Goal: Transaction & Acquisition: Purchase product/service

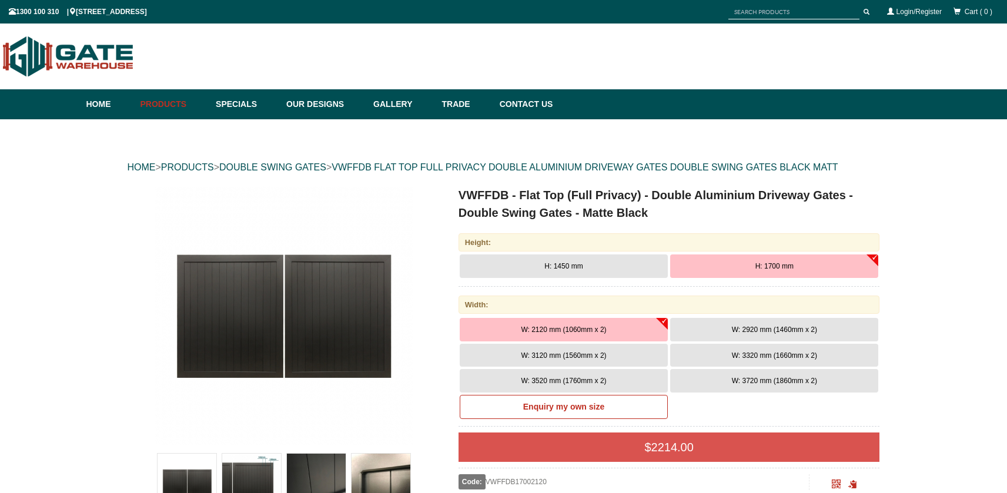
drag, startPoint x: 0, startPoint y: 0, endPoint x: 993, endPoint y: 0, distance: 993.1
click at [993, 0] on html "Home Products Specials Our Designs Gallery Trade Contact Us Products Single Sli…" at bounding box center [503, 246] width 1007 height 493
click at [796, 263] on button "H: 1700 mm" at bounding box center [774, 267] width 208 height 24
click at [611, 379] on button "W: 3520 mm (1760mm x 2)" at bounding box center [564, 381] width 208 height 24
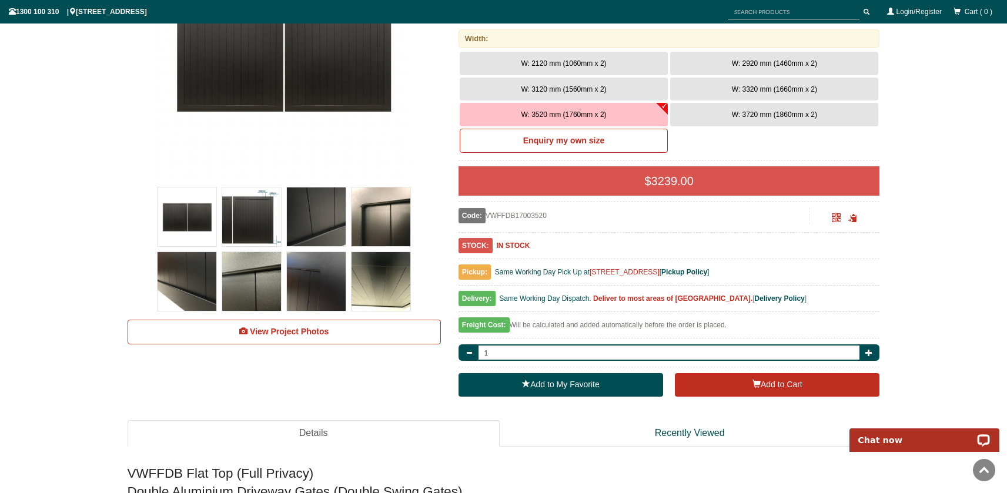
scroll to position [280, 0]
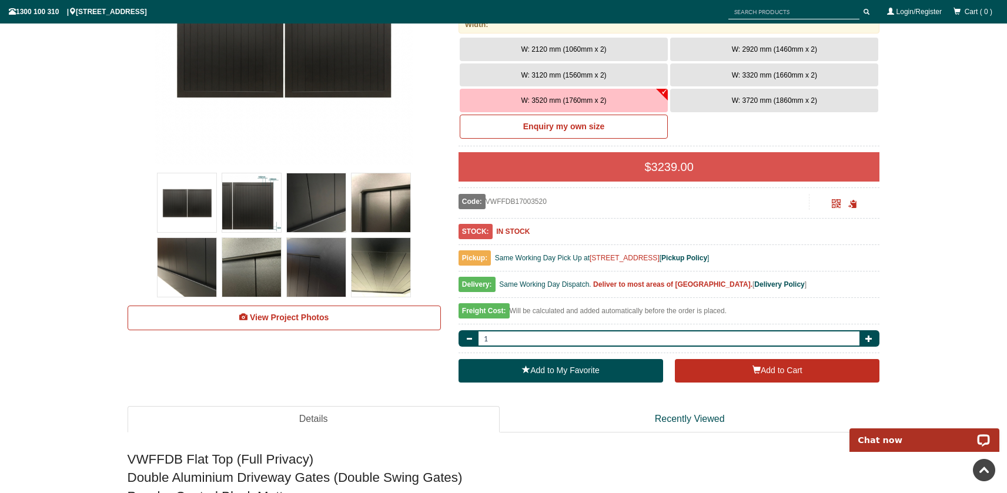
click at [244, 191] on img at bounding box center [251, 202] width 59 height 59
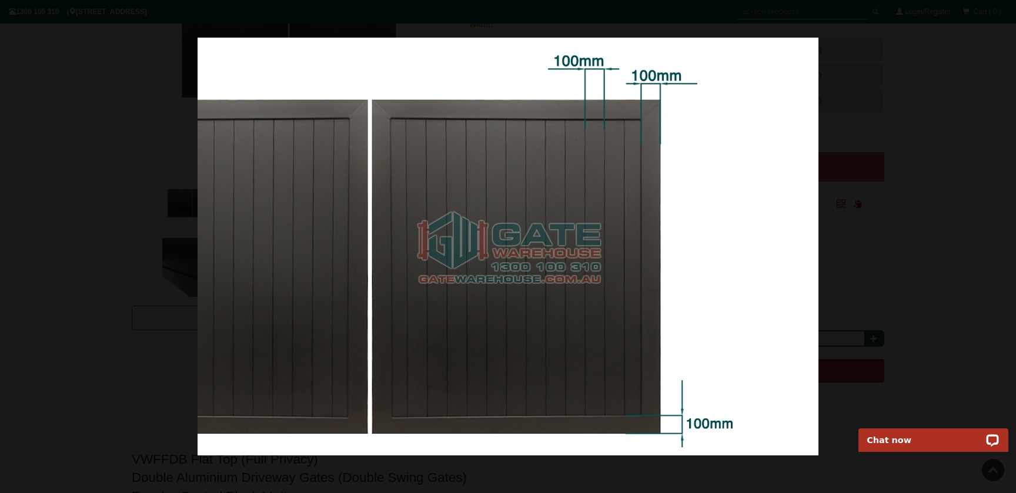
click at [355, 216] on img at bounding box center [508, 247] width 621 height 418
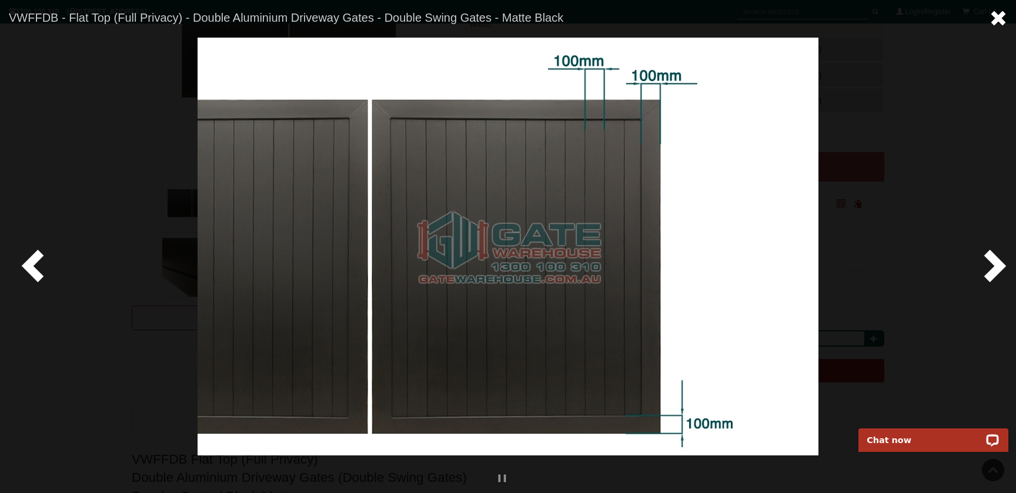
click at [993, 17] on span at bounding box center [999, 18] width 18 height 18
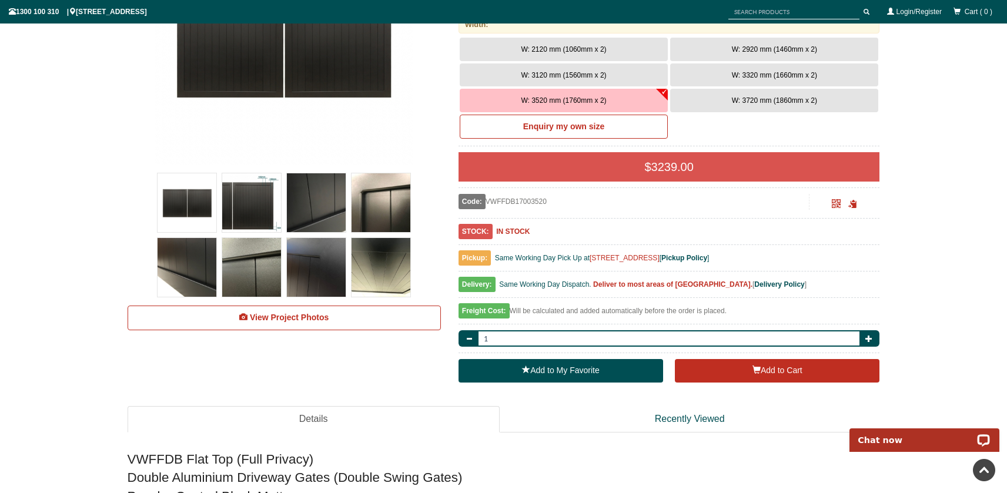
click at [188, 198] on img at bounding box center [187, 202] width 59 height 59
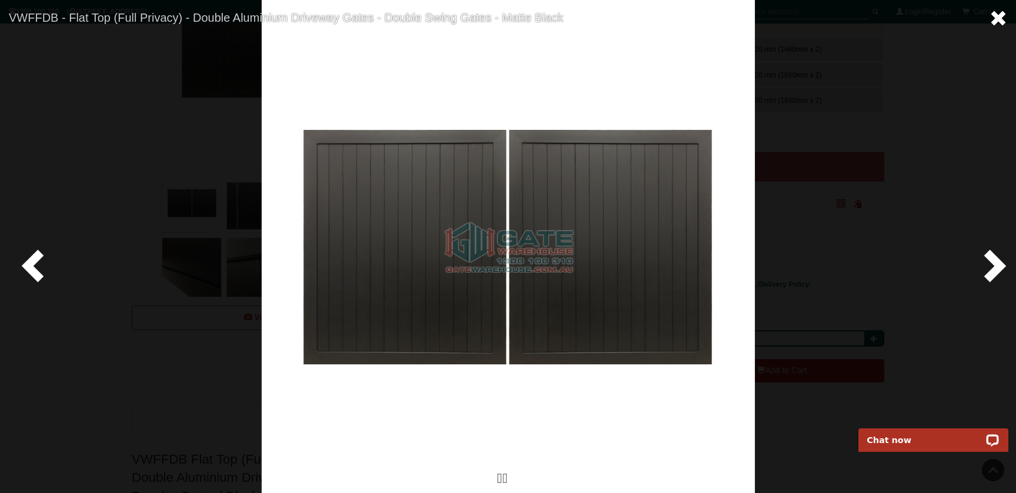
click at [1001, 13] on span at bounding box center [999, 18] width 18 height 18
